Goal: Entertainment & Leisure: Consume media (video, audio)

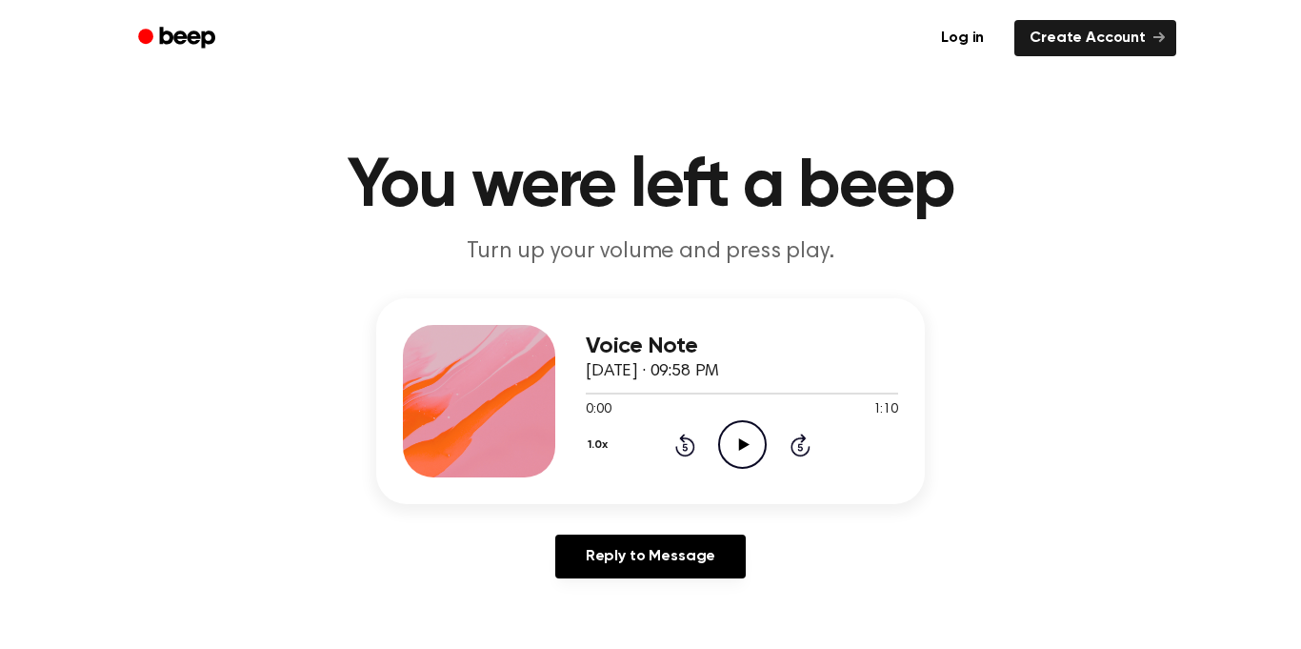
click at [709, 435] on div "1.0x Rewind 5 seconds Play Audio Skip 5 seconds" at bounding box center [742, 444] width 313 height 49
click at [721, 440] on icon "Play Audio" at bounding box center [742, 444] width 49 height 49
click at [726, 434] on icon "Pause Audio" at bounding box center [742, 444] width 49 height 49
click at [726, 434] on icon "Play Audio" at bounding box center [742, 444] width 49 height 49
click at [726, 434] on icon "Pause Audio" at bounding box center [742, 444] width 49 height 49
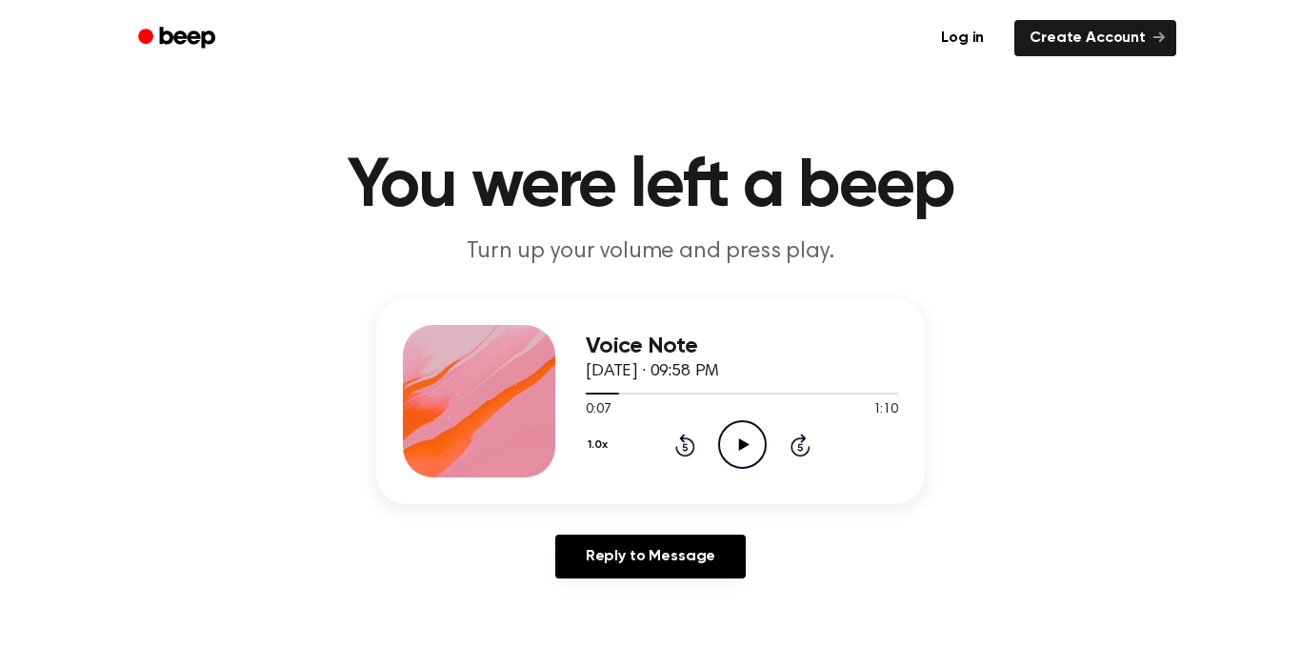
click at [726, 434] on icon "Play Audio" at bounding box center [742, 444] width 49 height 49
click at [726, 434] on icon "Pause Audio" at bounding box center [742, 444] width 49 height 49
click at [726, 434] on icon "Play Audio" at bounding box center [742, 444] width 49 height 49
click at [738, 488] on div "Voice Note [DATE] · 09:58 PM 0:28 1:10 Your browser does not support the [objec…" at bounding box center [650, 401] width 549 height 206
click at [750, 451] on icon "Play Audio" at bounding box center [742, 444] width 49 height 49
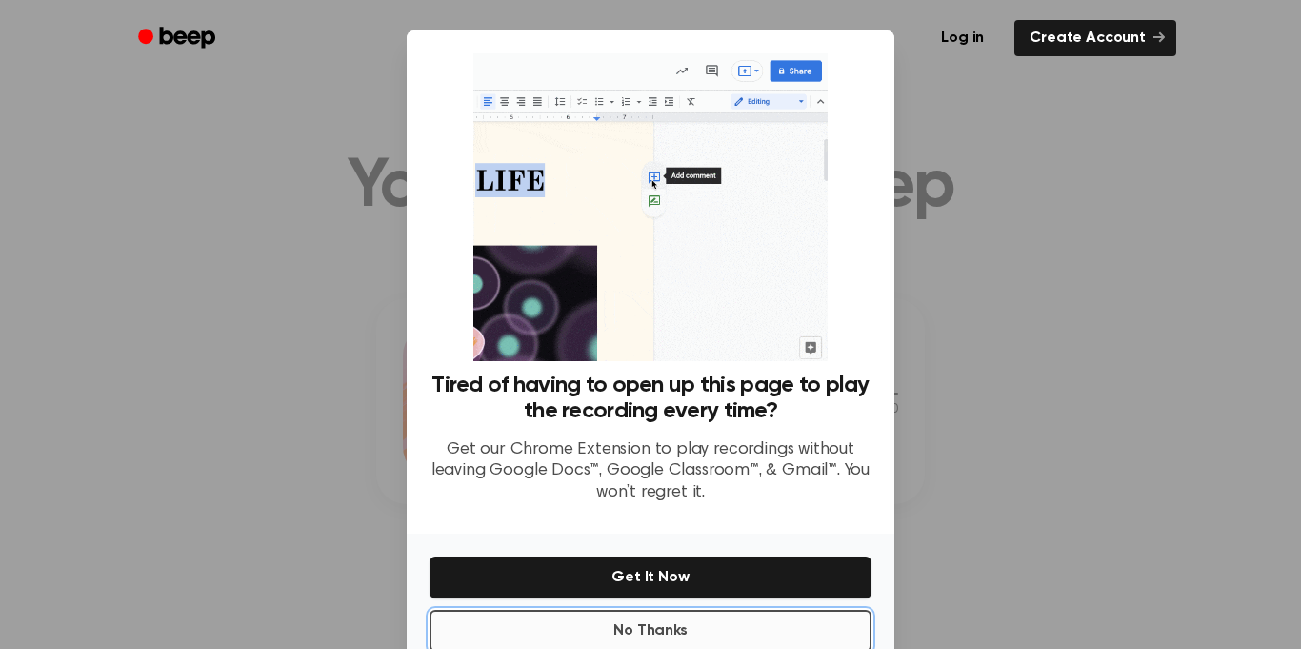
click at [736, 620] on button "No Thanks" at bounding box center [651, 631] width 442 height 42
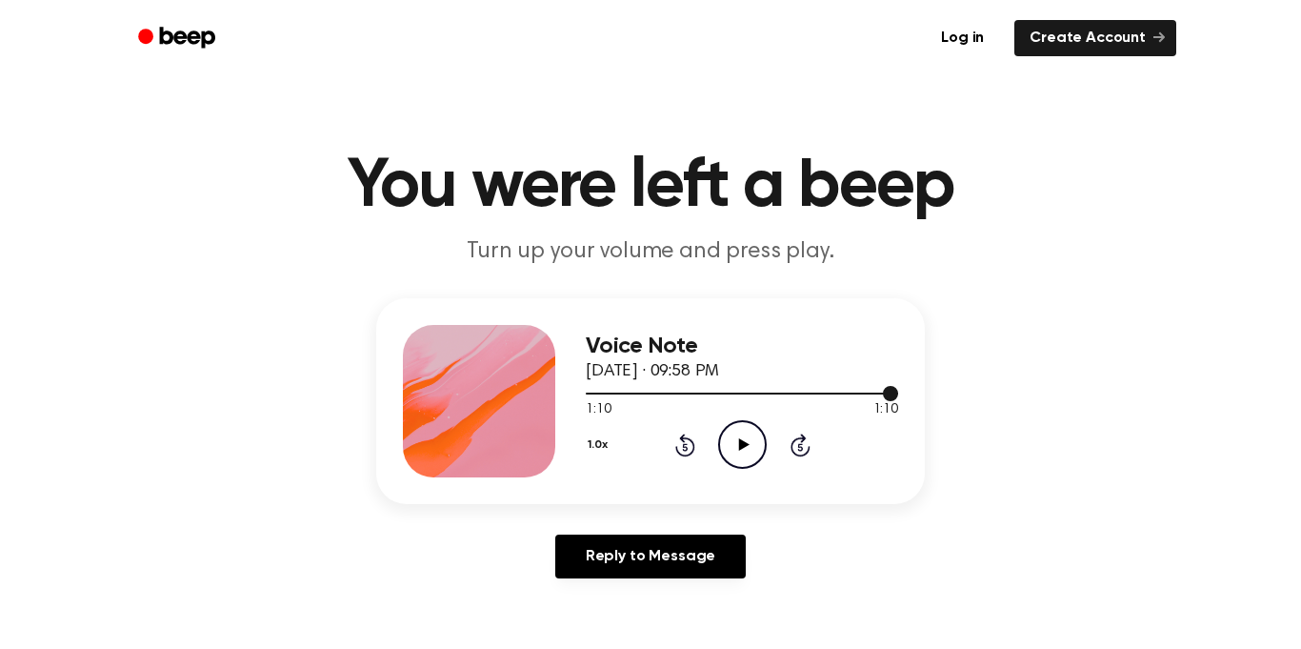
click at [632, 395] on div at bounding box center [742, 392] width 313 height 15
click at [731, 459] on icon "Play Audio" at bounding box center [742, 444] width 49 height 49
click at [732, 450] on icon "Pause Audio" at bounding box center [742, 444] width 49 height 49
